Goal: Task Accomplishment & Management: Complete application form

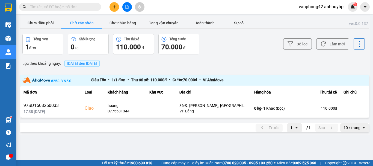
click at [112, 7] on icon "plus" at bounding box center [114, 7] width 4 height 4
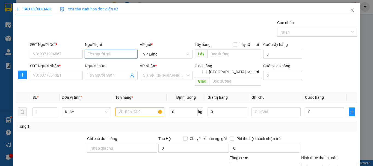
click at [115, 53] on input "Người gửi" at bounding box center [111, 54] width 53 height 9
type input "tiến đoàn"
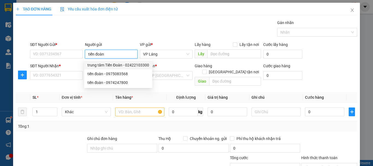
click at [116, 67] on div "trung tâm Tiến Đoàn - 02422103300" at bounding box center [118, 65] width 62 height 6
type input "02422103300"
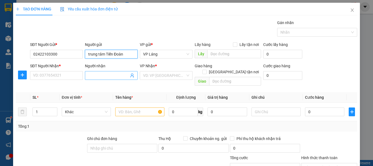
type input "trung tâm Tiến Đoàn"
click at [105, 77] on input "Người nhận" at bounding box center [108, 75] width 41 height 6
type input "bs trần"
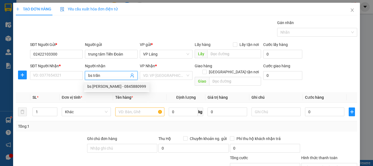
click at [108, 85] on div "bs [PERSON_NAME] - 0845880999" at bounding box center [116, 86] width 59 height 6
type input "0845880999"
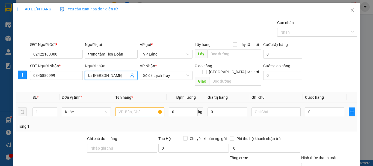
type input "bs [PERSON_NAME]"
click at [136, 107] on input "text" at bounding box center [139, 111] width 49 height 9
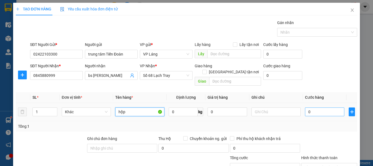
type input "hộp"
drag, startPoint x: 309, startPoint y: 105, endPoint x: 304, endPoint y: 104, distance: 5.5
click at [308, 107] on input "0" at bounding box center [324, 111] width 39 height 9
type input "4"
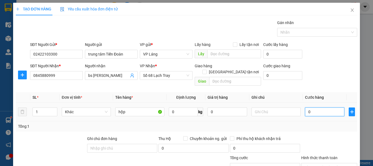
type input "4"
type input "40"
type input "400"
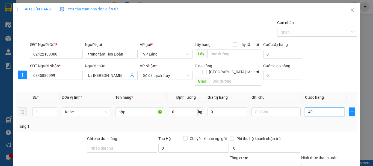
type input "400"
type input "4.000"
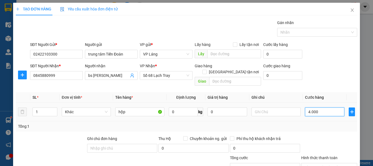
type input "40.000"
click at [320, 135] on div at bounding box center [328, 144] width 57 height 19
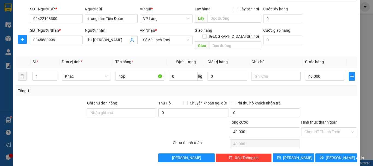
scroll to position [36, 0]
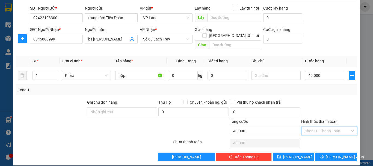
click at [314, 127] on input "Hình thức thanh toán" at bounding box center [327, 131] width 46 height 8
click at [321, 88] on div "Tại văn phòng" at bounding box center [325, 88] width 49 height 6
type input "0"
click at [327, 152] on button "[PERSON_NAME] và In" at bounding box center [336, 156] width 42 height 9
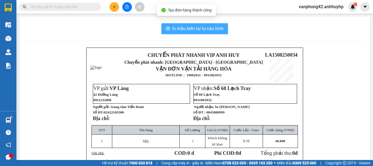
click at [201, 29] on span "In mẫu biên lai tự cấu hình" at bounding box center [197, 28] width 51 height 7
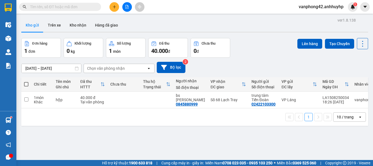
click at [30, 25] on button "Kho gửi" at bounding box center [32, 25] width 22 height 13
click at [151, 99] on td at bounding box center [156, 99] width 33 height 17
checkbox input "true"
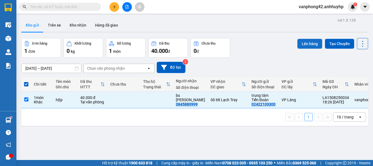
click at [299, 44] on button "Lên hàng" at bounding box center [309, 44] width 25 height 10
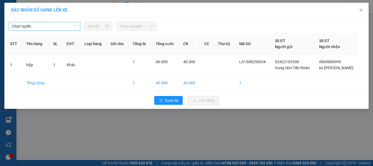
click at [67, 28] on span "Chọn tuyến" at bounding box center [44, 26] width 65 height 8
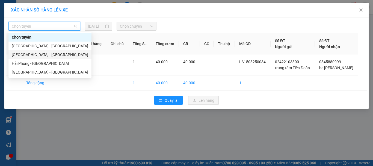
click at [59, 57] on div "[GEOGRAPHIC_DATA] - [GEOGRAPHIC_DATA]" at bounding box center [50, 55] width 76 height 6
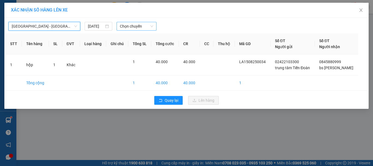
click at [130, 27] on span "Chọn chuyến" at bounding box center [137, 26] width 34 height 8
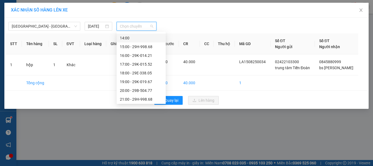
scroll to position [114, 0]
click at [136, 72] on div "18:00 - 29E-338.05" at bounding box center [141, 72] width 43 height 6
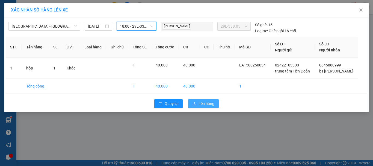
click at [198, 104] on button "Lên hàng" at bounding box center [203, 103] width 31 height 9
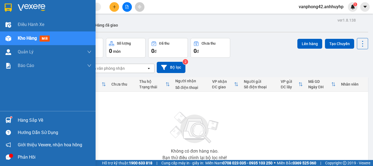
click at [4, 119] on div at bounding box center [9, 120] width 10 height 10
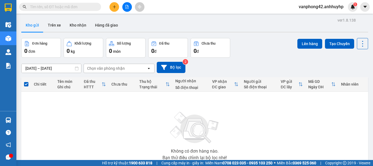
click at [273, 71] on section "Kết quả tìm kiếm ( 0 ) Bộ lọc No Data vanphong42.anhhuyhp 1 Điều hành xe Kho hà…" at bounding box center [186, 83] width 373 height 166
click at [53, 23] on button "Trên xe" at bounding box center [54, 25] width 22 height 13
